Goal: Task Accomplishment & Management: Manage account settings

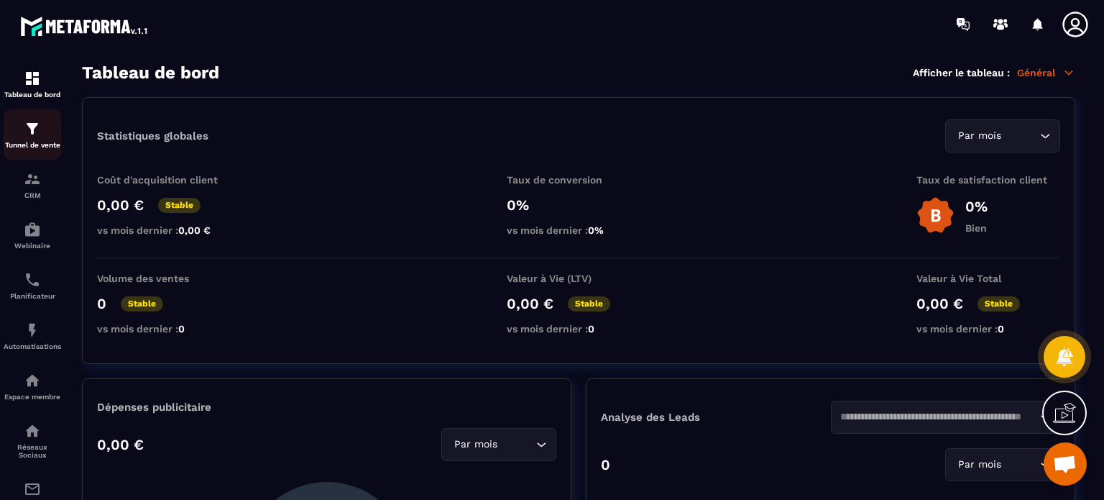
click at [37, 137] on img at bounding box center [32, 128] width 17 height 17
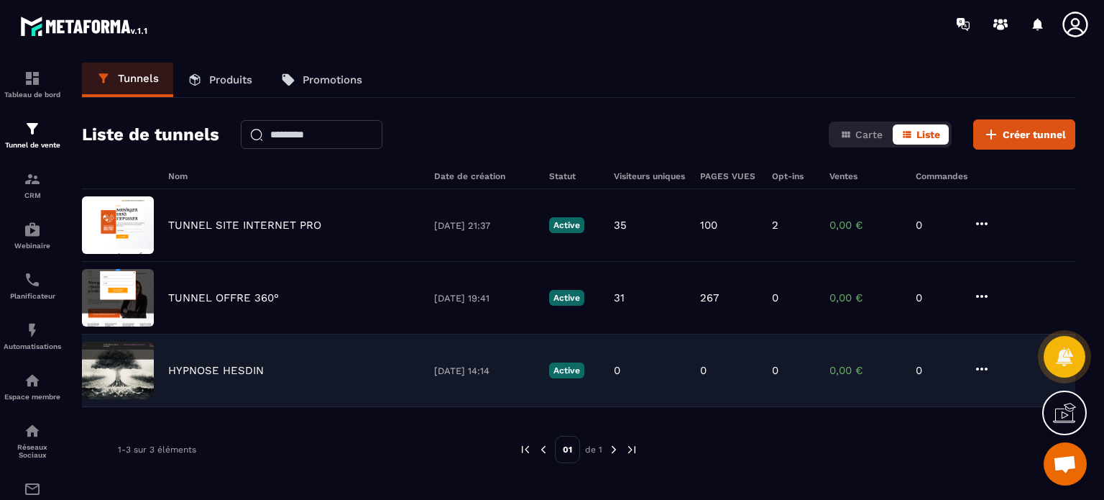
click at [231, 364] on p "HYPNOSE HESDIN" at bounding box center [216, 370] width 96 height 13
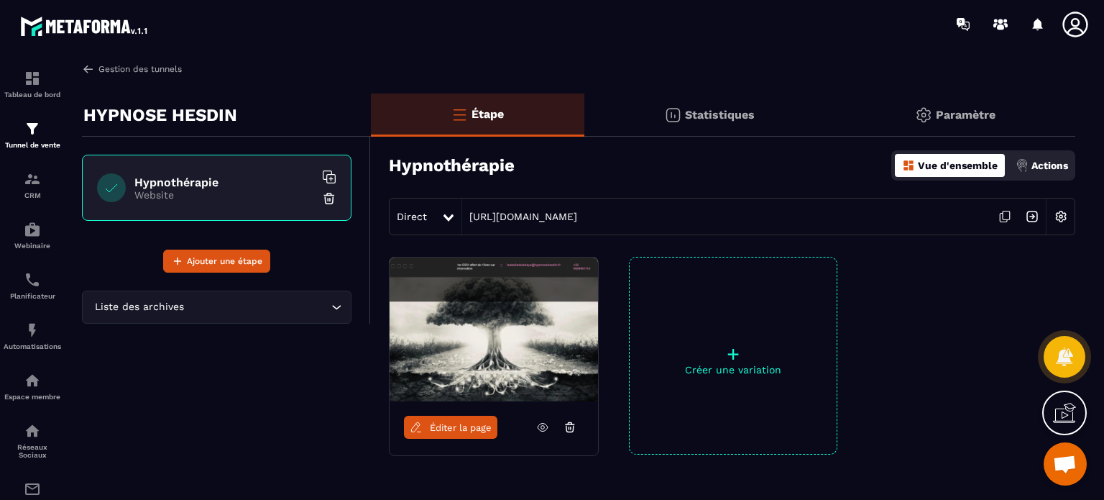
click at [113, 68] on link "Gestion des tunnels" at bounding box center [132, 69] width 100 height 13
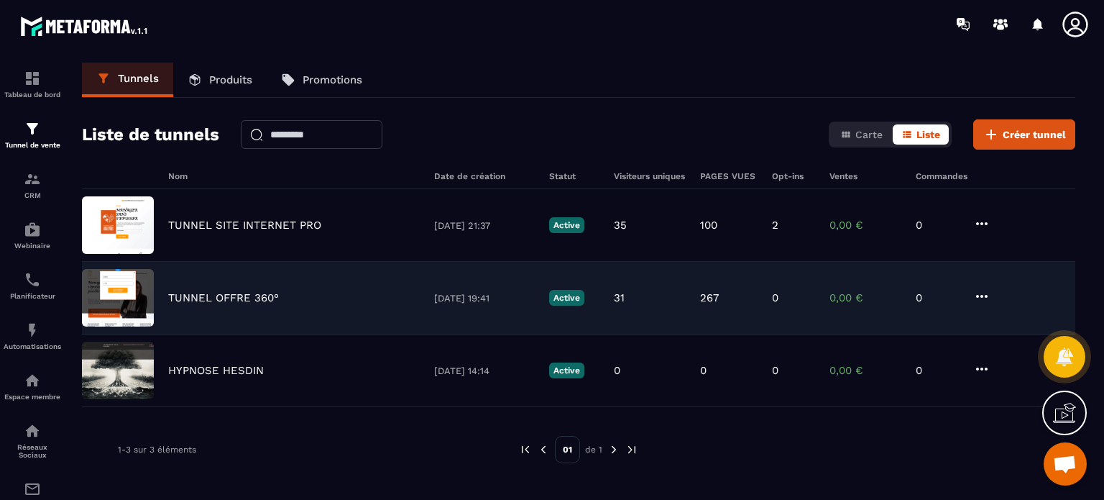
click at [241, 291] on p "TUNNEL OFFRE 360°" at bounding box center [223, 297] width 111 height 13
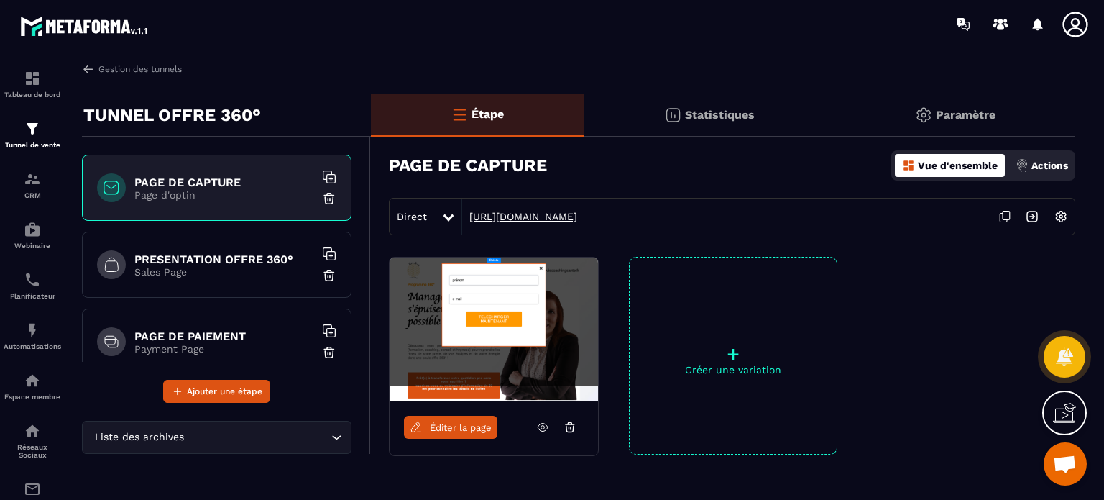
click at [577, 213] on link "[URL][DOMAIN_NAME]" at bounding box center [519, 216] width 115 height 11
click at [165, 71] on link "Gestion des tunnels" at bounding box center [132, 69] width 100 height 13
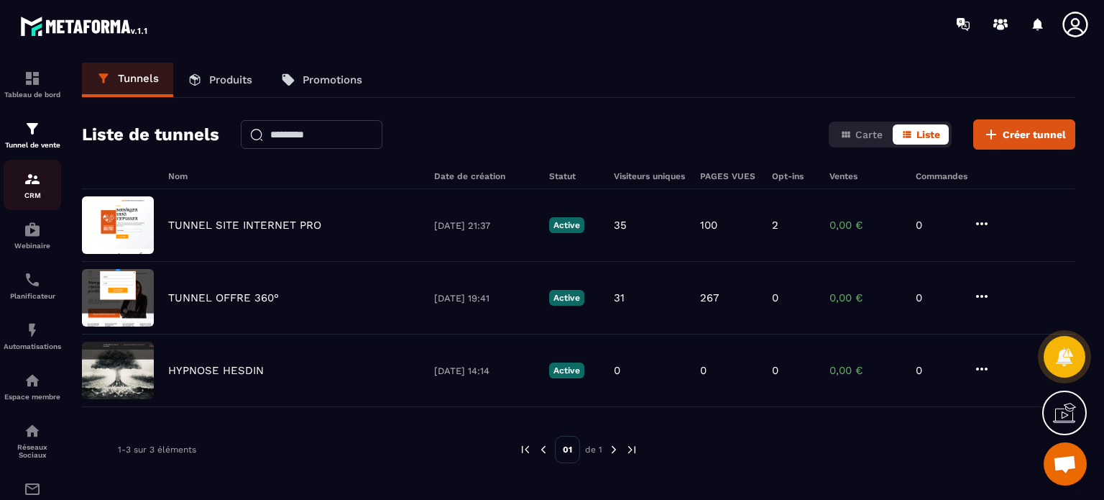
click at [34, 185] on img at bounding box center [32, 178] width 17 height 17
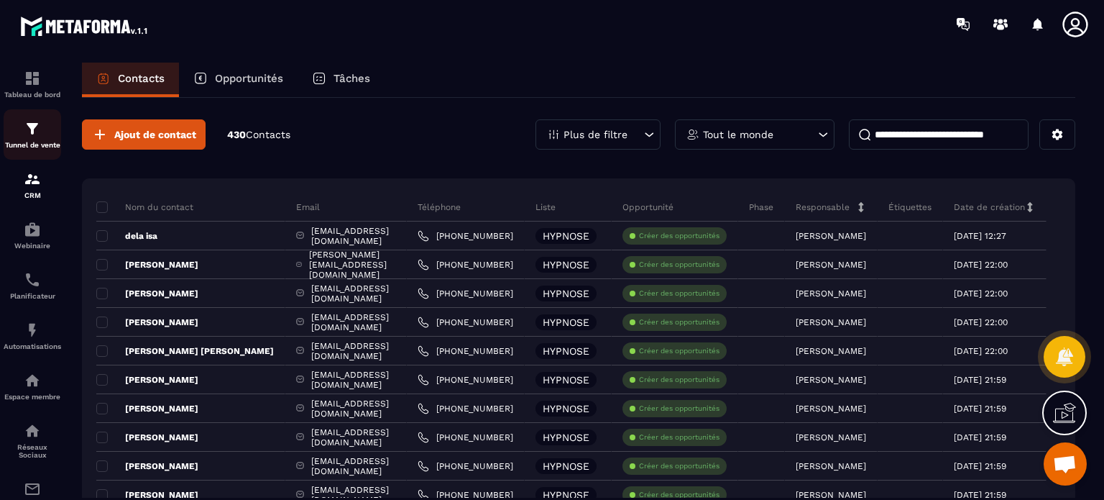
click at [32, 134] on img at bounding box center [32, 128] width 17 height 17
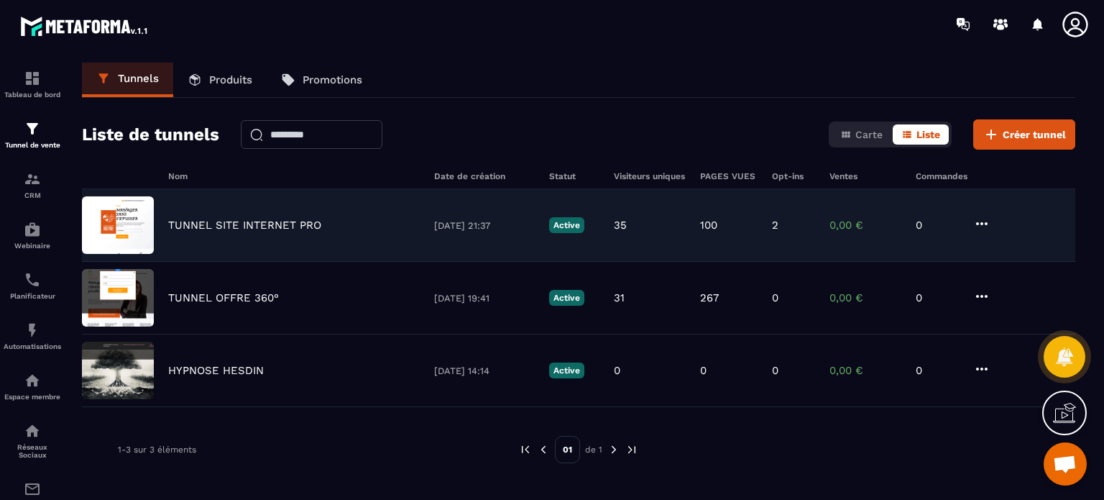
click at [251, 221] on p "TUNNEL SITE INTERNET PRO" at bounding box center [244, 224] width 153 height 13
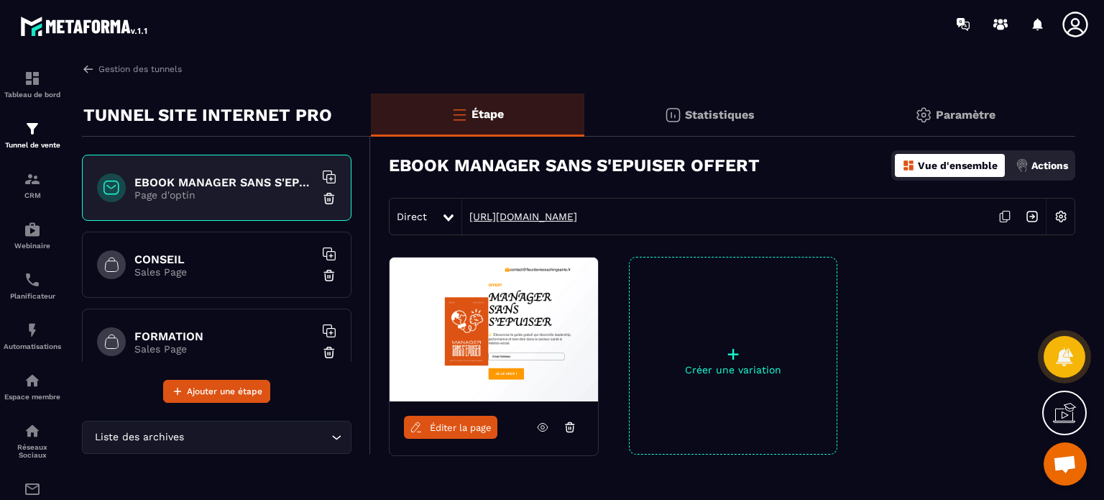
click at [569, 215] on link "[URL][DOMAIN_NAME]" at bounding box center [519, 216] width 115 height 11
click at [192, 260] on h6 "CONSEIL" at bounding box center [224, 259] width 180 height 14
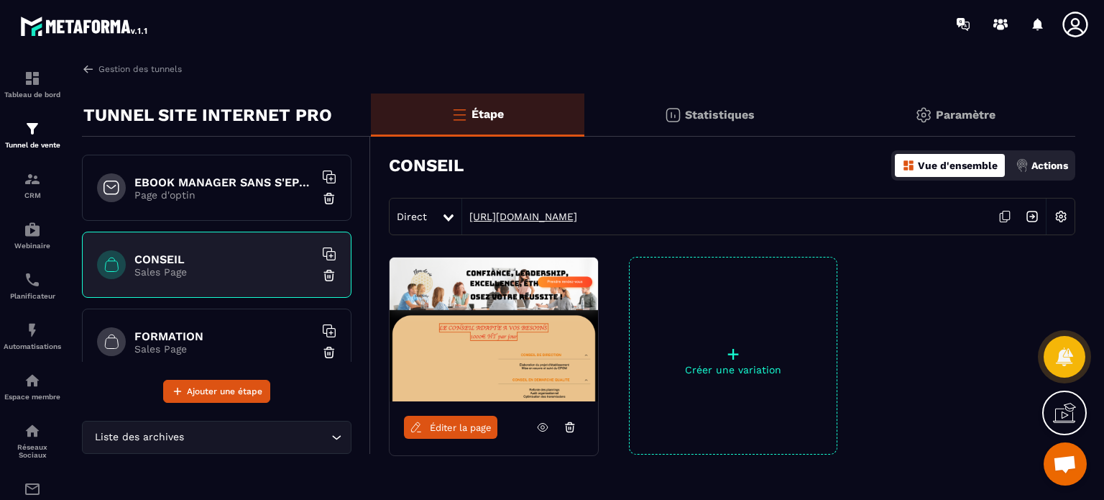
click at [543, 213] on link "[URL][DOMAIN_NAME]" at bounding box center [519, 216] width 115 height 11
click at [459, 425] on span "Éditer la page" at bounding box center [461, 427] width 62 height 11
